Goal: Find specific page/section: Find specific page/section

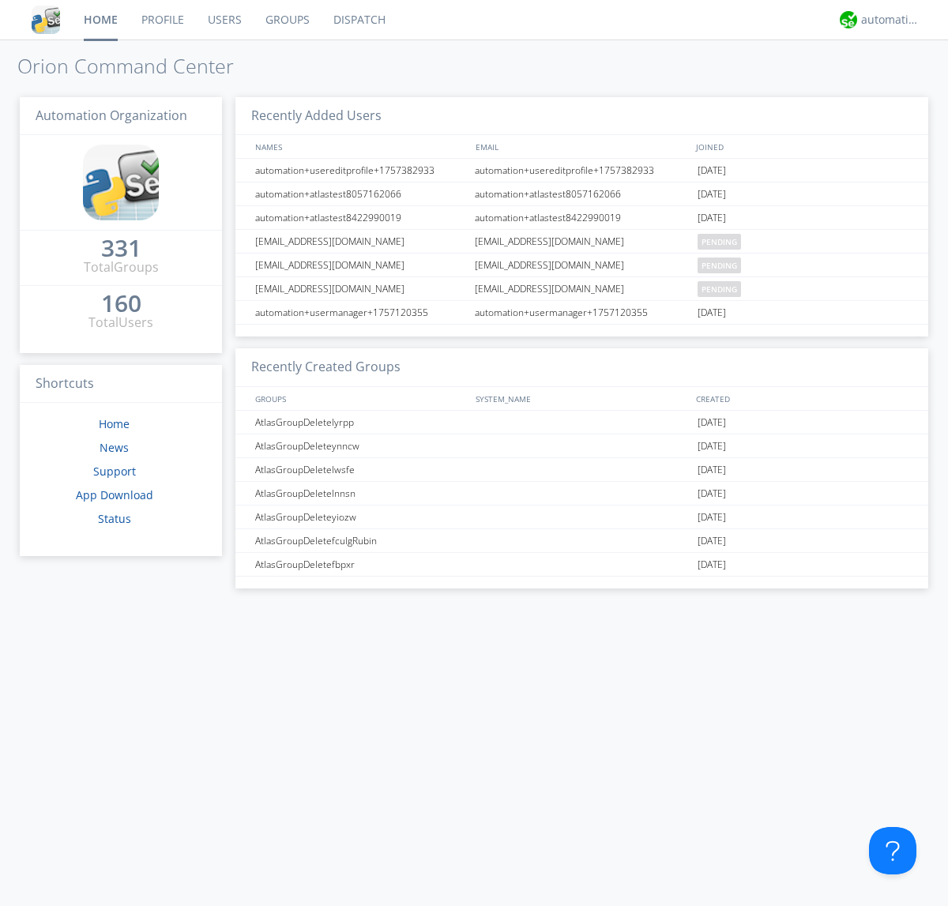
click at [358, 20] on link "Dispatch" at bounding box center [359, 19] width 76 height 39
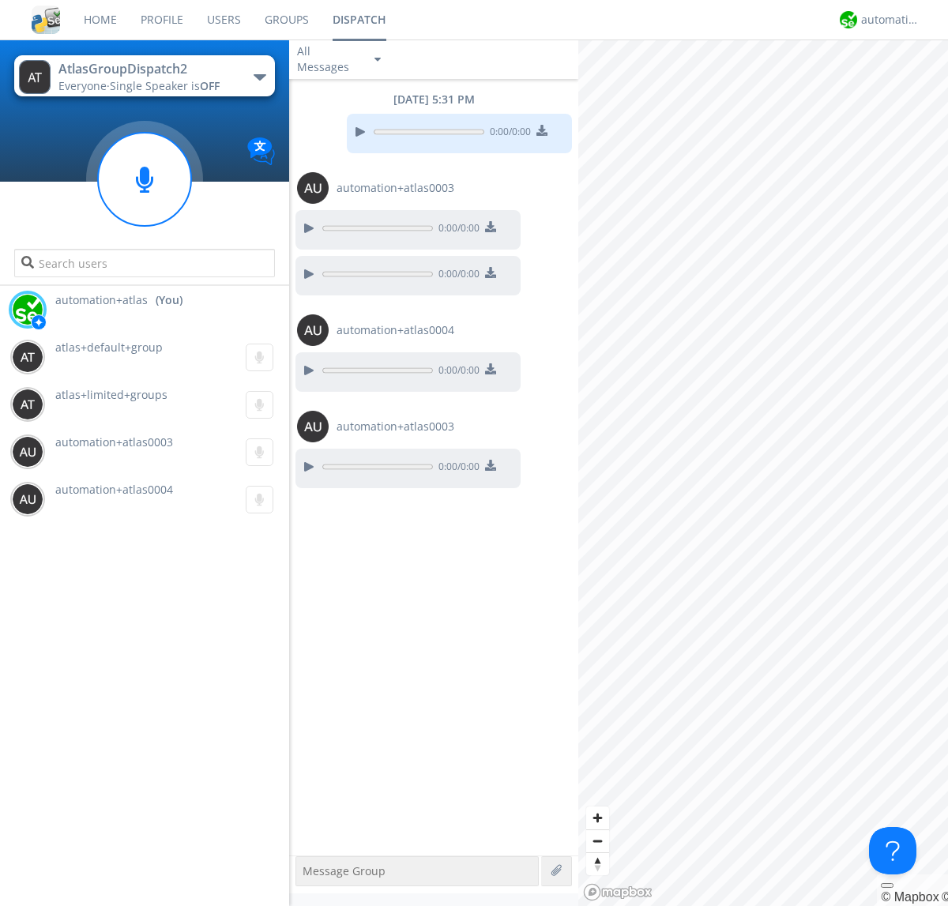
click at [259, 77] on div "button" at bounding box center [259, 77] width 13 height 6
click at [0, 0] on span "AtlasGroupDispatch" at bounding box center [0, 0] width 0 height 0
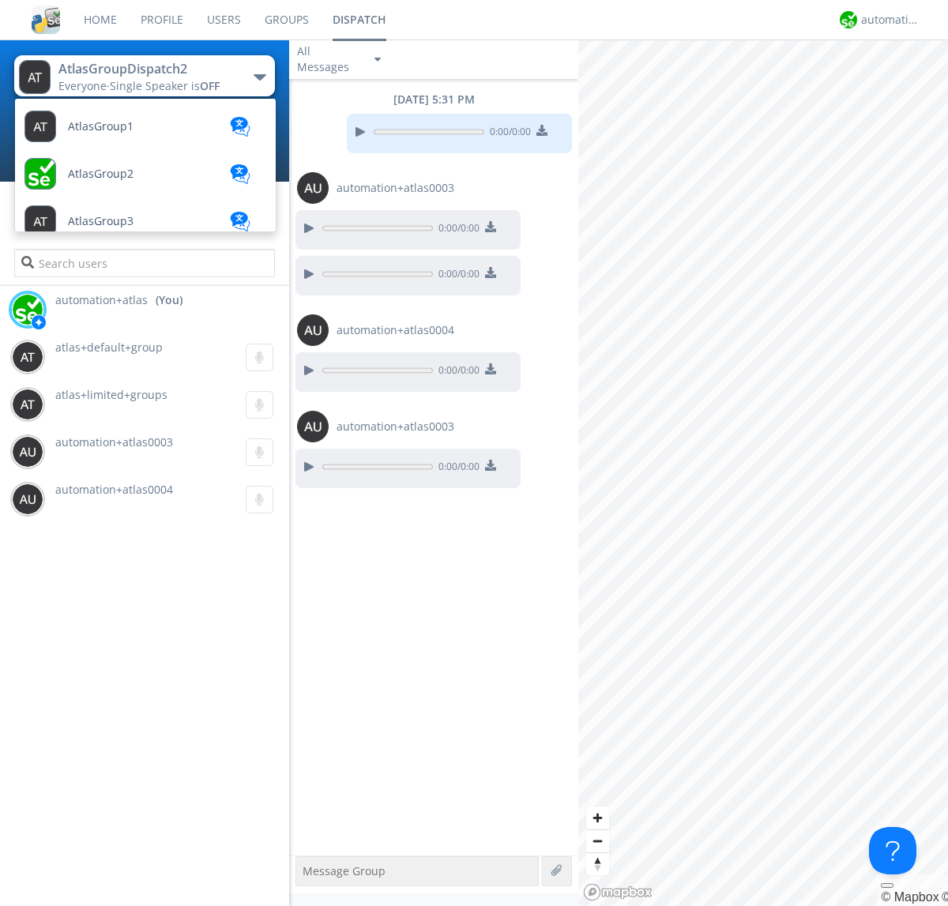
scroll to position [91, 0]
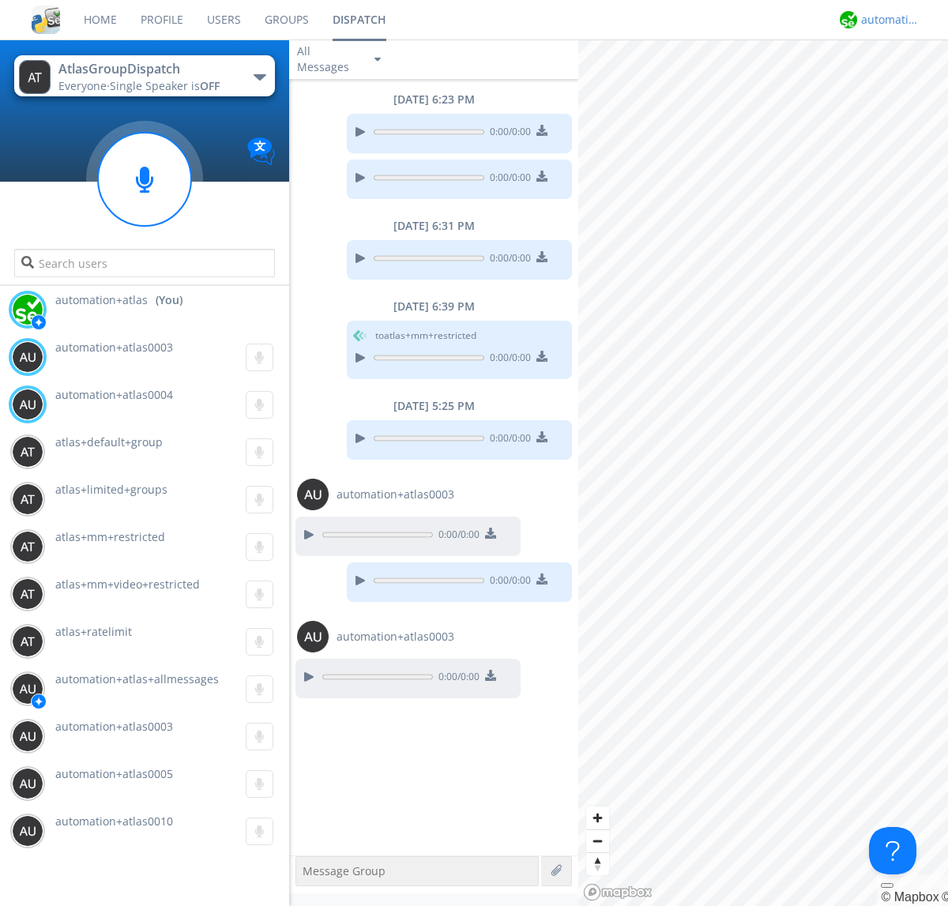
click at [886, 20] on div "automation+atlas" at bounding box center [890, 20] width 59 height 16
